Goal: Navigation & Orientation: Find specific page/section

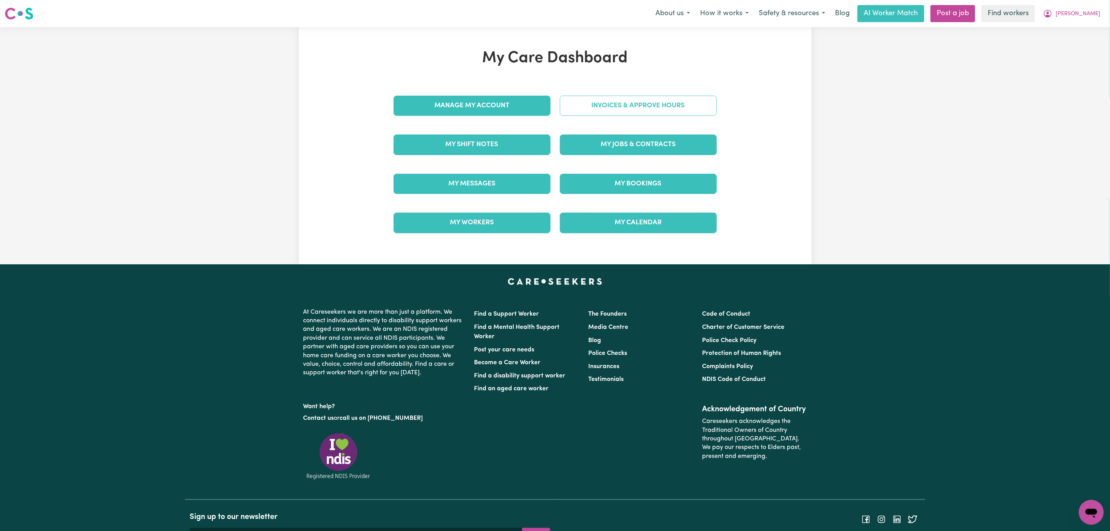
click at [604, 109] on link "Invoices & Approve Hours" at bounding box center [638, 106] width 157 height 20
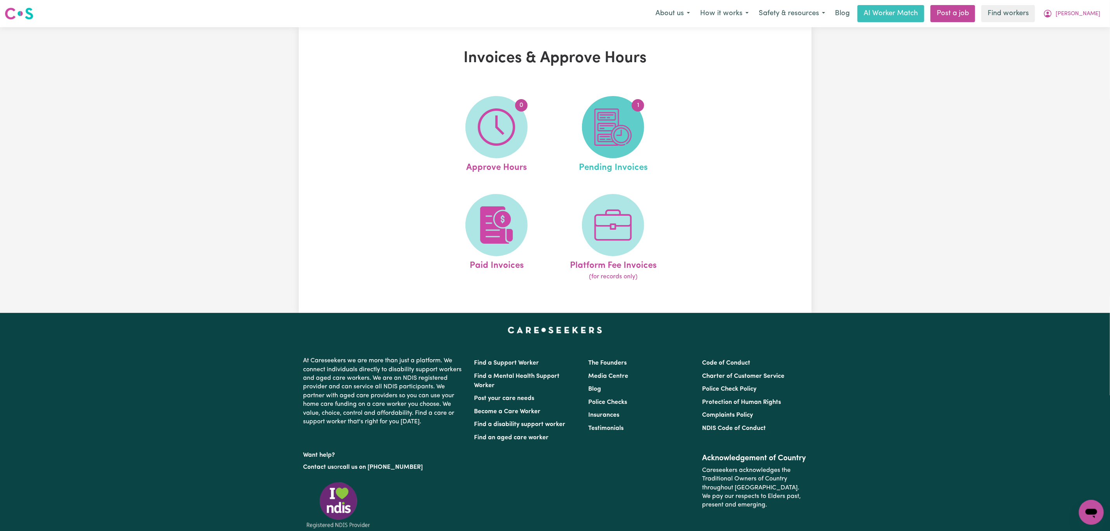
click at [630, 119] on img at bounding box center [613, 126] width 37 height 37
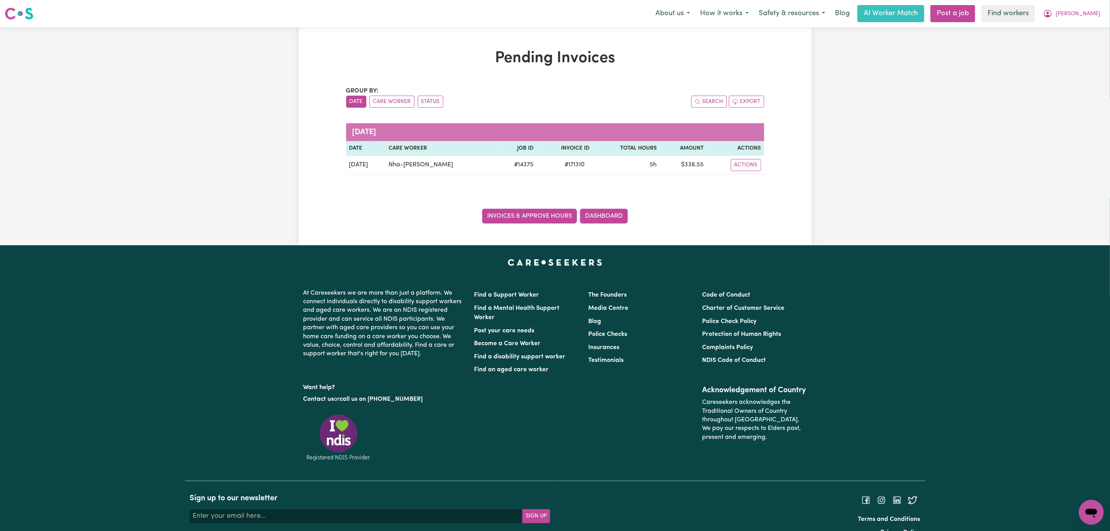
click at [544, 220] on link "Invoices & Approve Hours" at bounding box center [529, 216] width 95 height 15
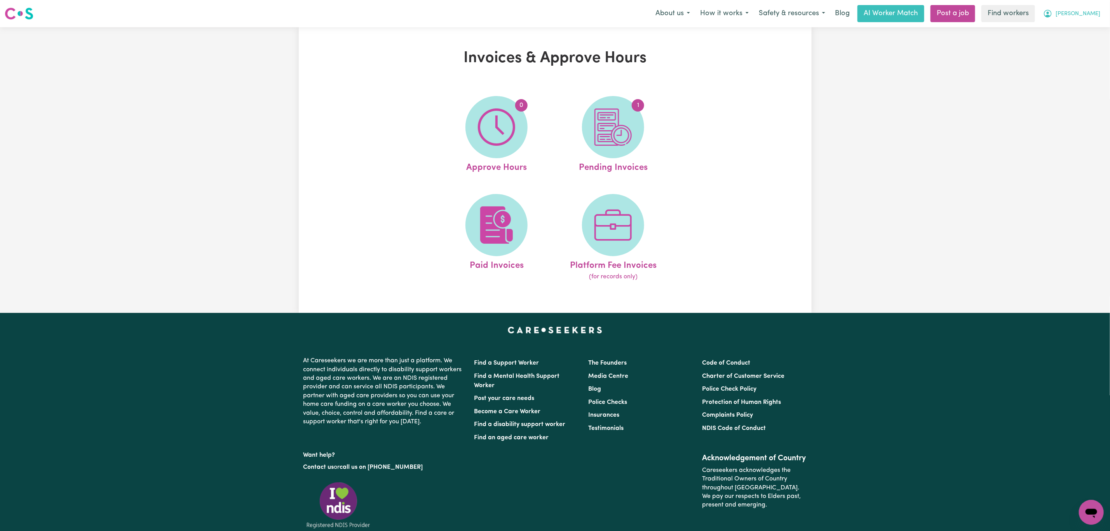
click at [1086, 11] on span "[PERSON_NAME]" at bounding box center [1078, 14] width 45 height 9
click at [1087, 28] on link "My Dashboard" at bounding box center [1074, 30] width 61 height 15
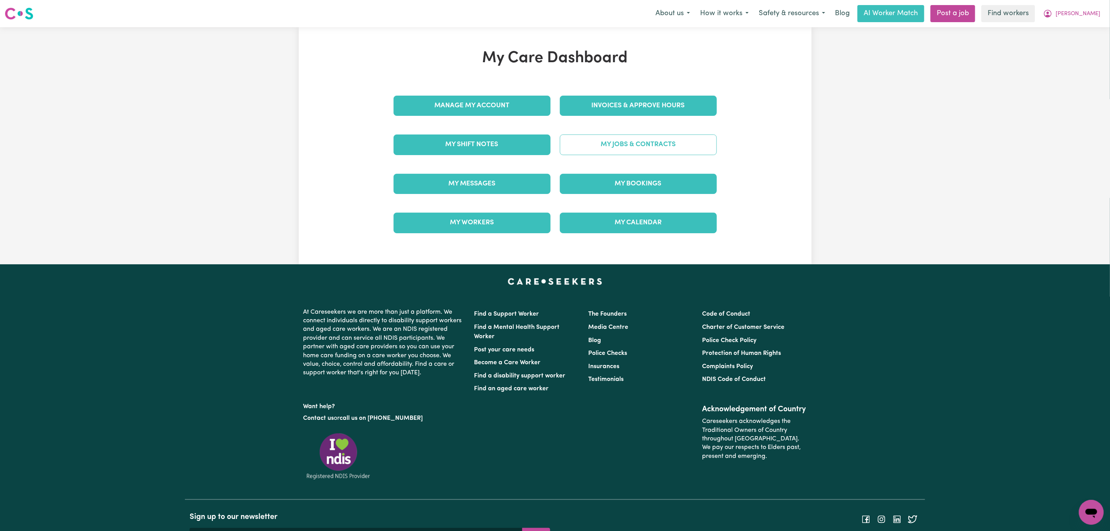
click at [618, 148] on link "My Jobs & Contracts" at bounding box center [638, 144] width 157 height 20
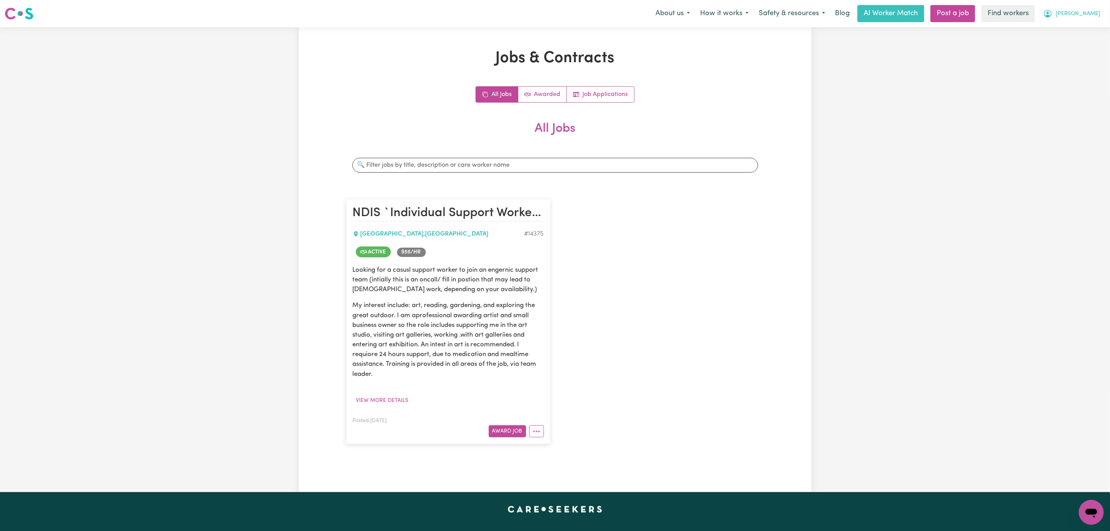
drag, startPoint x: 1073, startPoint y: 16, endPoint x: 1075, endPoint y: 19, distance: 4.2
click at [1053, 16] on icon "My Account" at bounding box center [1048, 13] width 9 height 9
click at [1075, 34] on link "My Dashboard" at bounding box center [1074, 30] width 61 height 15
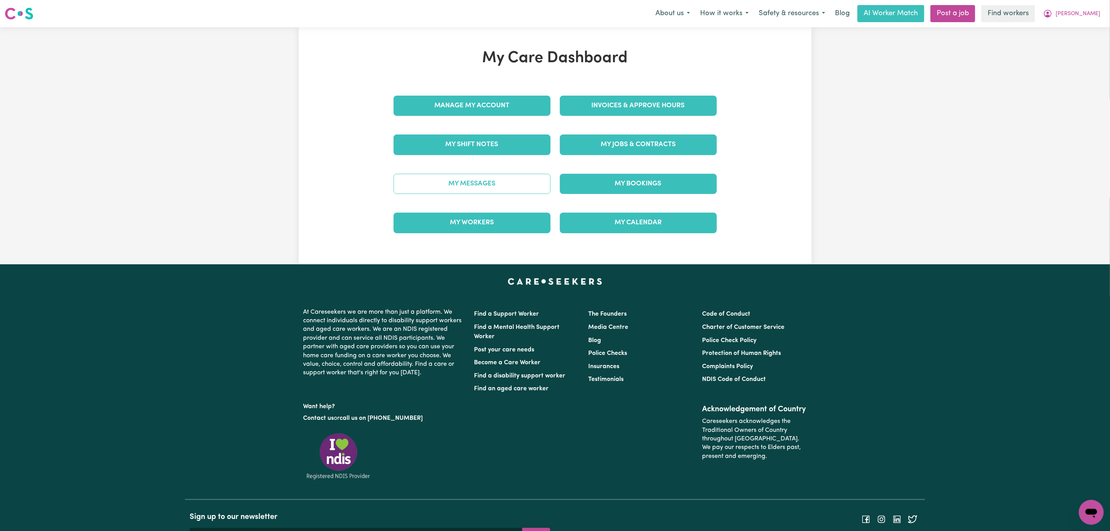
click at [483, 183] on link "My Messages" at bounding box center [472, 184] width 157 height 20
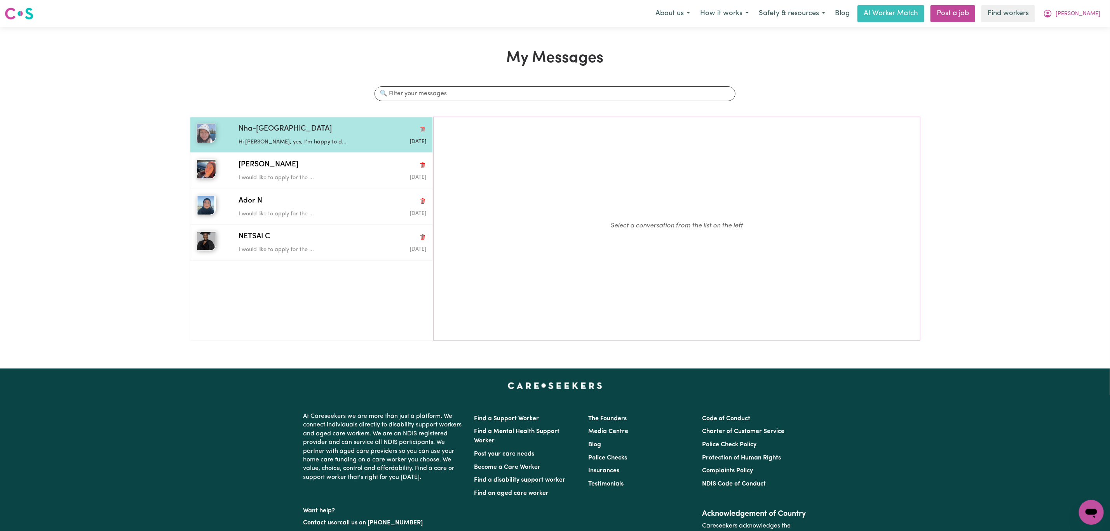
click at [315, 145] on p "Hi [PERSON_NAME], yes, I’m happy to d..." at bounding box center [301, 142] width 125 height 9
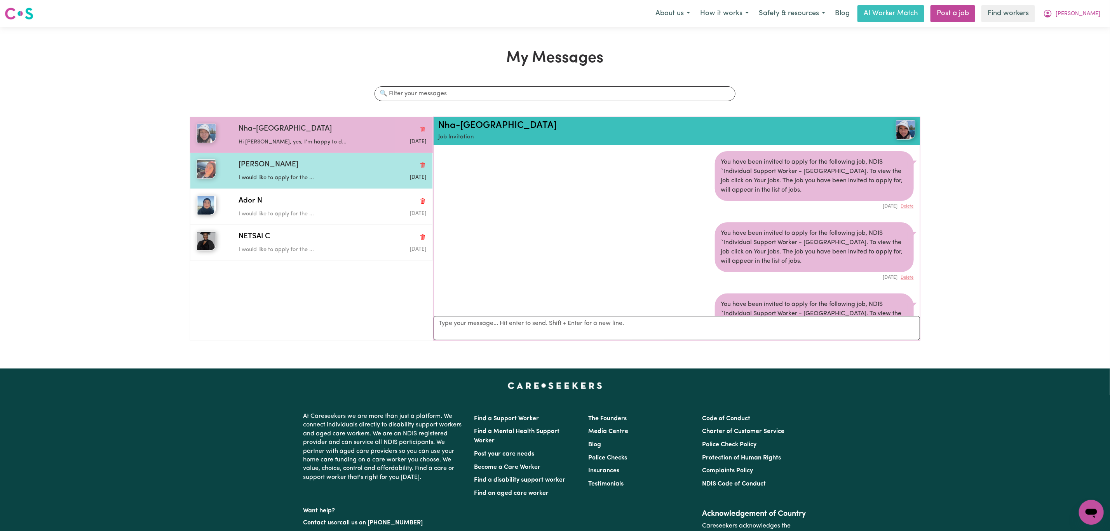
scroll to position [216, 0]
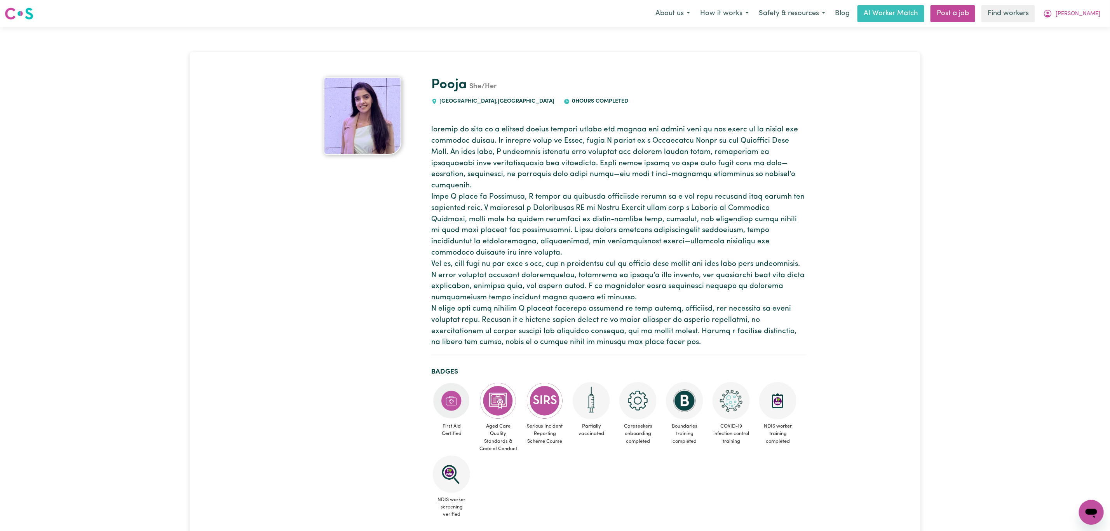
drag, startPoint x: 1092, startPoint y: 17, endPoint x: 1085, endPoint y: 53, distance: 36.1
click at [1092, 17] on span "[PERSON_NAME]" at bounding box center [1078, 14] width 45 height 9
click at [1082, 45] on link "Logout" at bounding box center [1074, 44] width 61 height 15
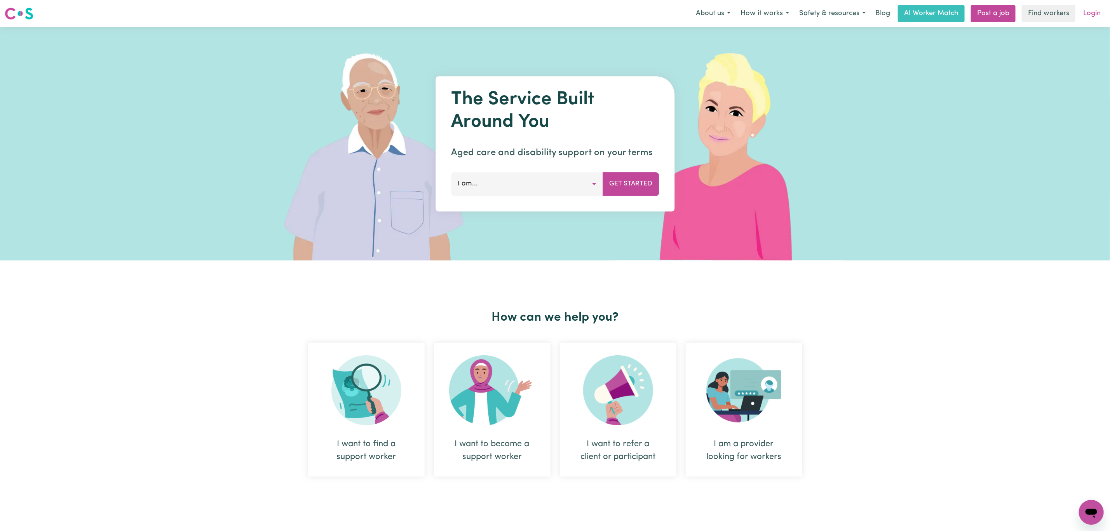
click at [1096, 12] on link "Login" at bounding box center [1092, 13] width 27 height 17
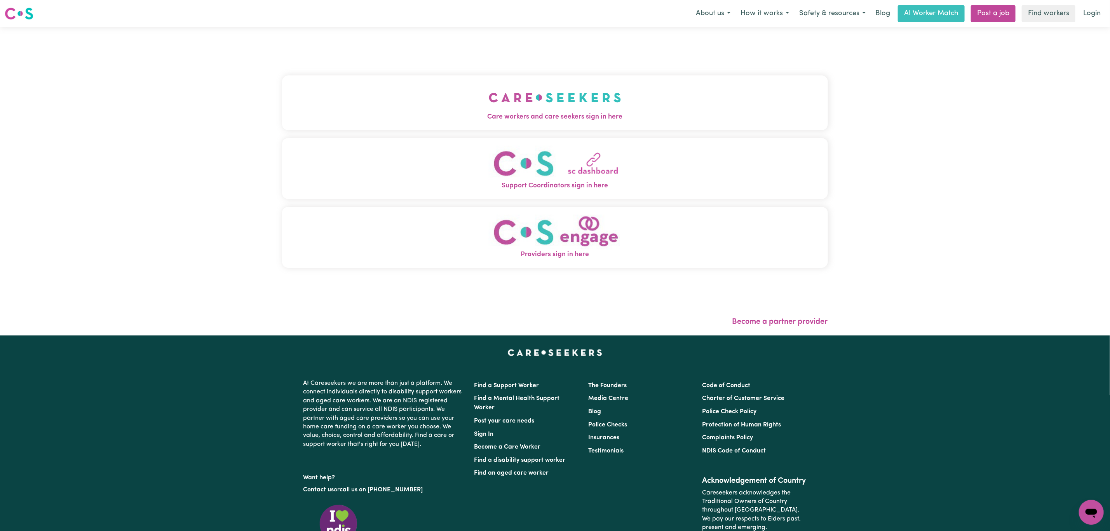
click at [480, 104] on button "Care workers and care seekers sign in here" at bounding box center [555, 102] width 546 height 54
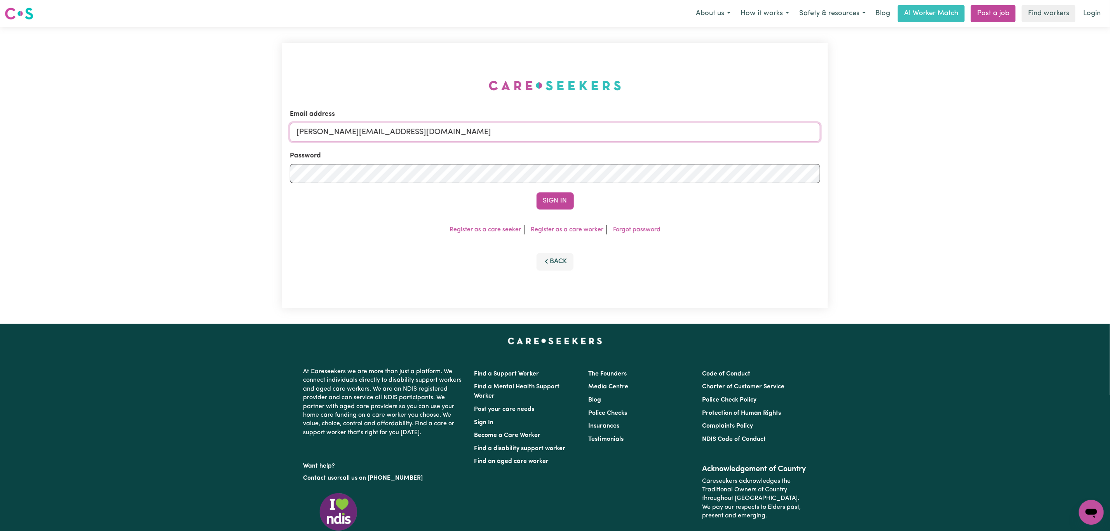
click at [319, 140] on input "mikayla+engage@careseekers.com.au" at bounding box center [555, 132] width 531 height 19
drag, startPoint x: 339, startPoint y: 139, endPoint x: 600, endPoint y: 139, distance: 261.2
click at [600, 139] on input "superuser~mikayla@careseekers.com.au" at bounding box center [555, 132] width 531 height 19
type input "superuser~poojagupta27966@gmail.com"
click at [579, 201] on div "Sign In" at bounding box center [555, 200] width 531 height 17
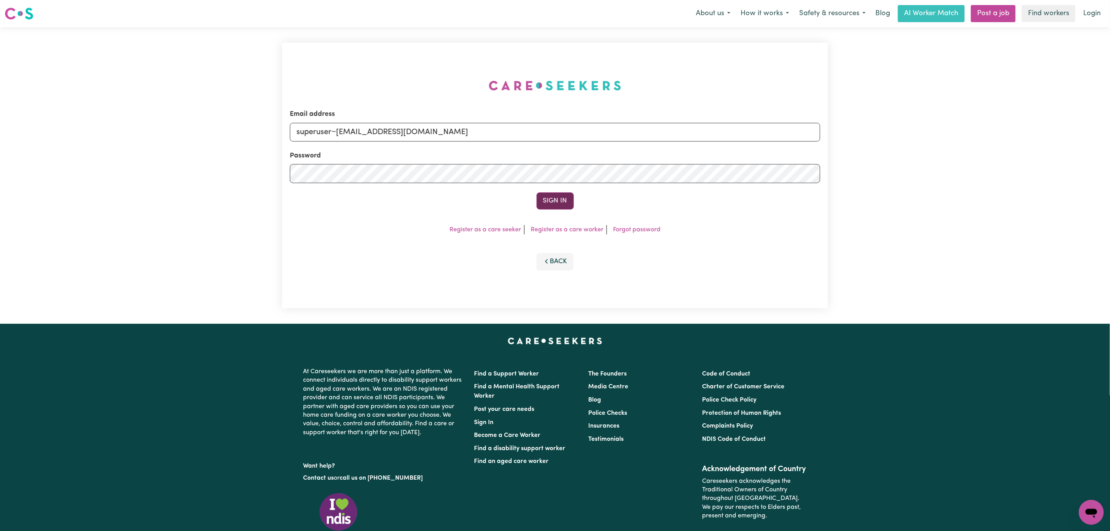
click at [550, 208] on button "Sign In" at bounding box center [555, 200] width 37 height 17
